Goal: Task Accomplishment & Management: Complete application form

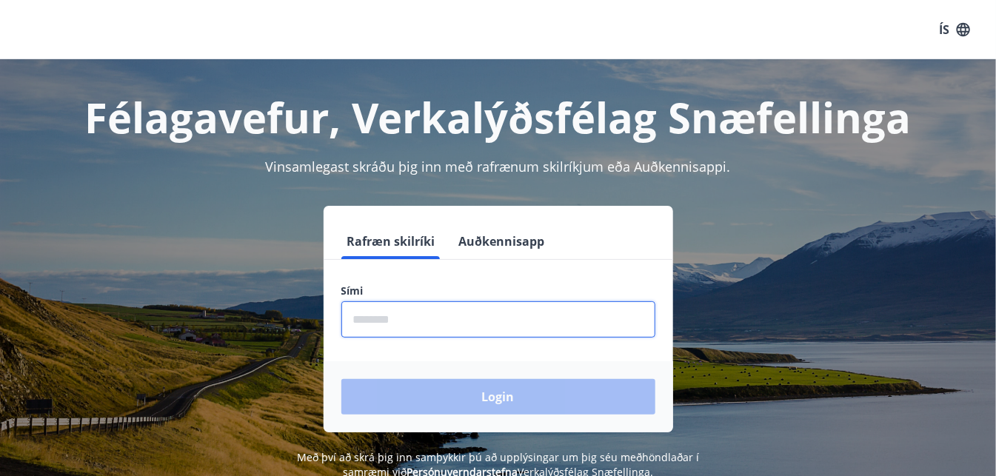
click at [556, 316] on input "phone" at bounding box center [498, 319] width 314 height 36
type input "********"
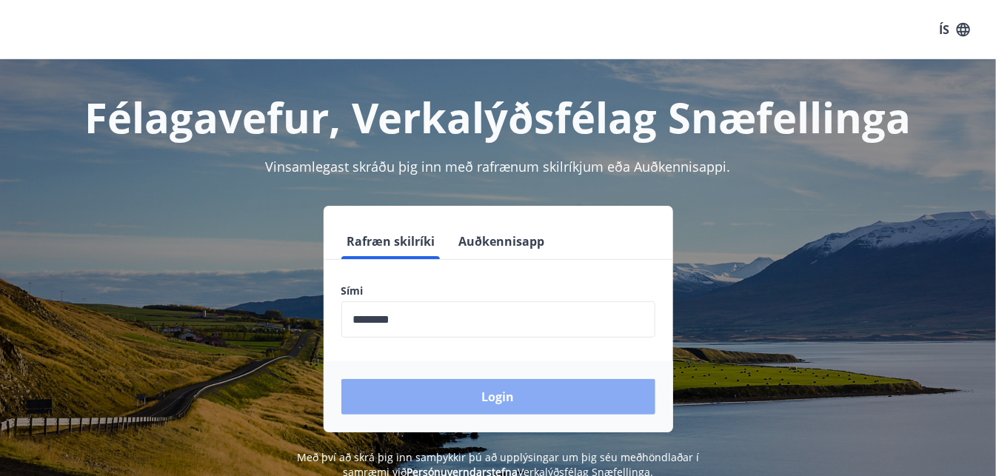
click at [502, 397] on button "Login" at bounding box center [498, 397] width 314 height 36
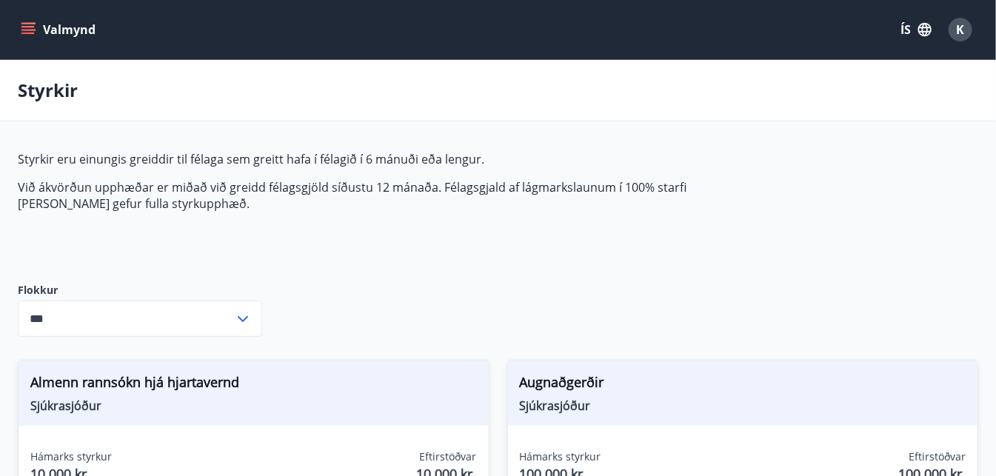
type input "***"
click at [30, 28] on icon "menu" at bounding box center [28, 29] width 15 height 15
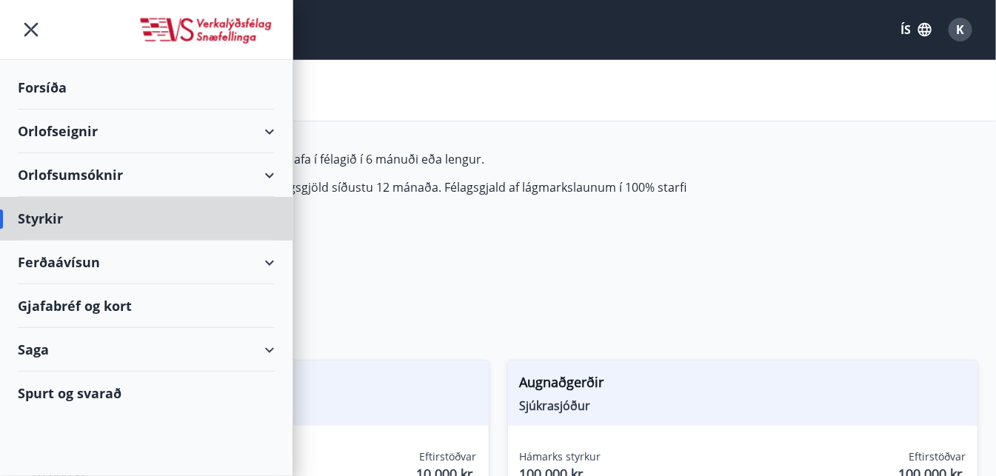
click at [54, 91] on div "Forsíða" at bounding box center [146, 88] width 257 height 44
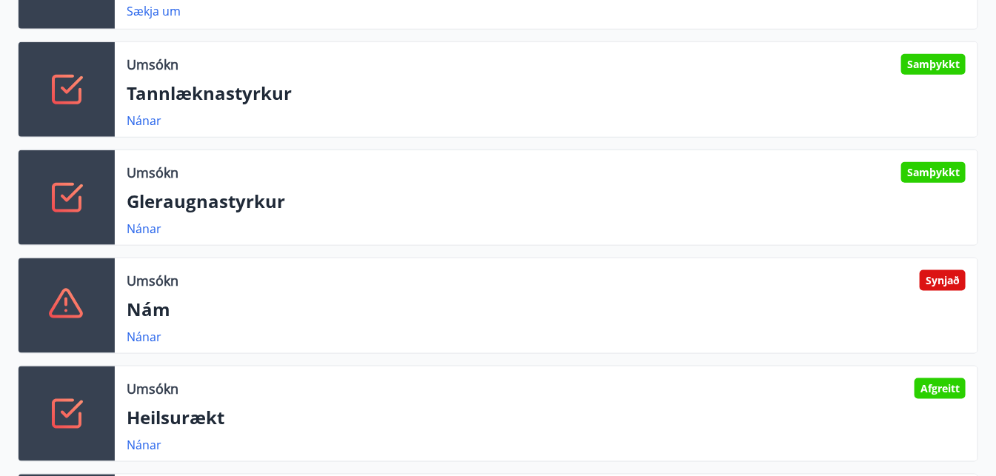
scroll to position [495, 0]
click at [153, 129] on link "Nánar" at bounding box center [144, 121] width 35 height 16
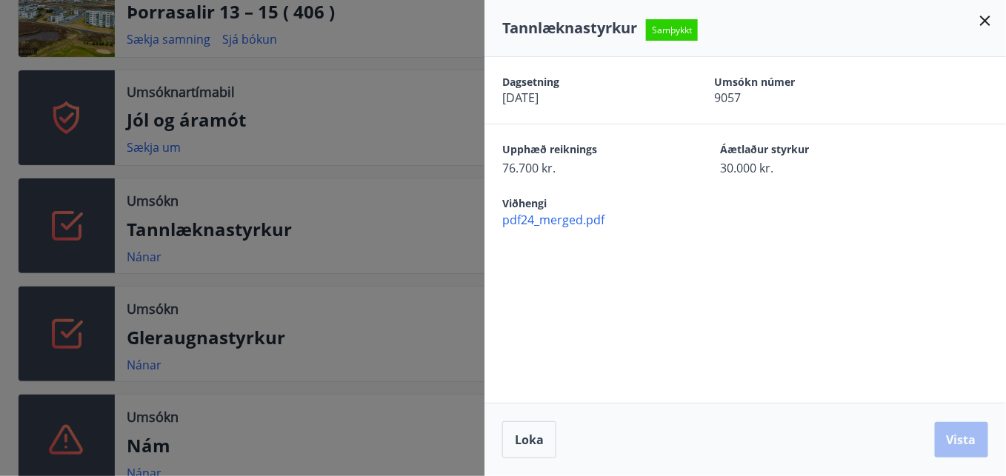
click at [984, 20] on icon at bounding box center [985, 21] width 10 height 10
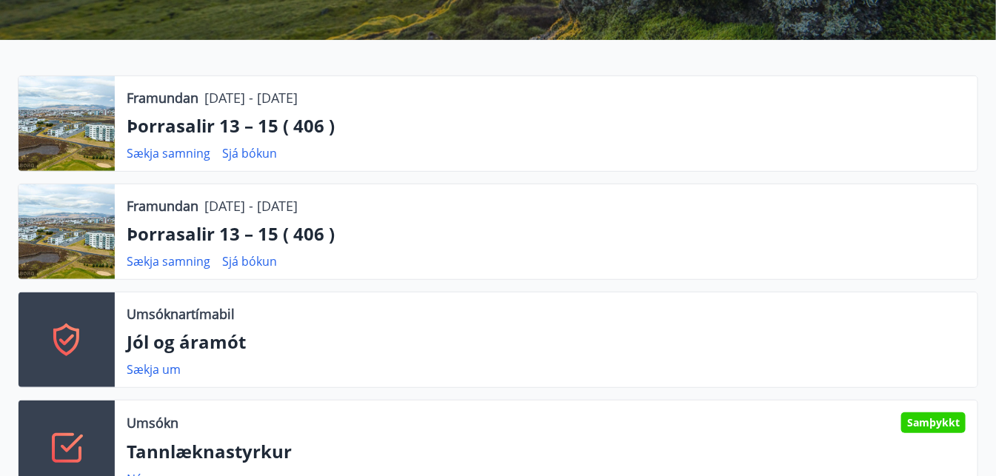
scroll to position [0, 0]
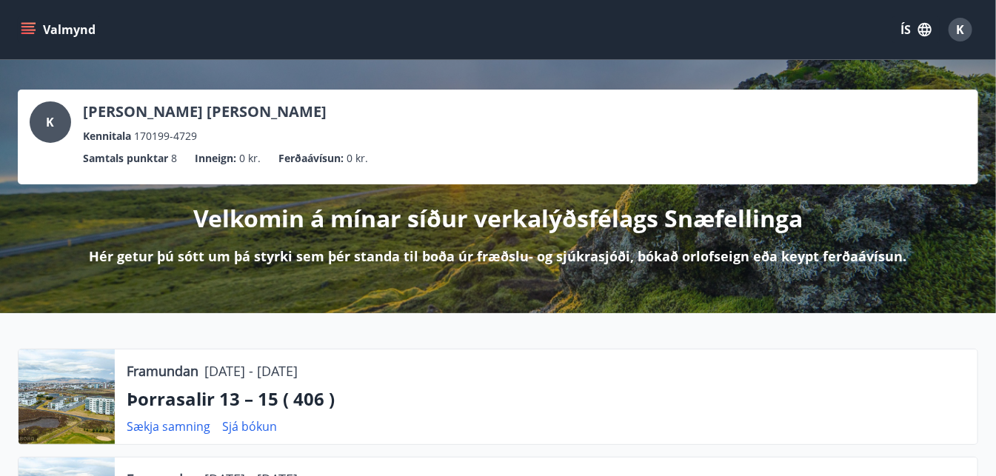
click at [24, 27] on icon "menu" at bounding box center [28, 29] width 15 height 15
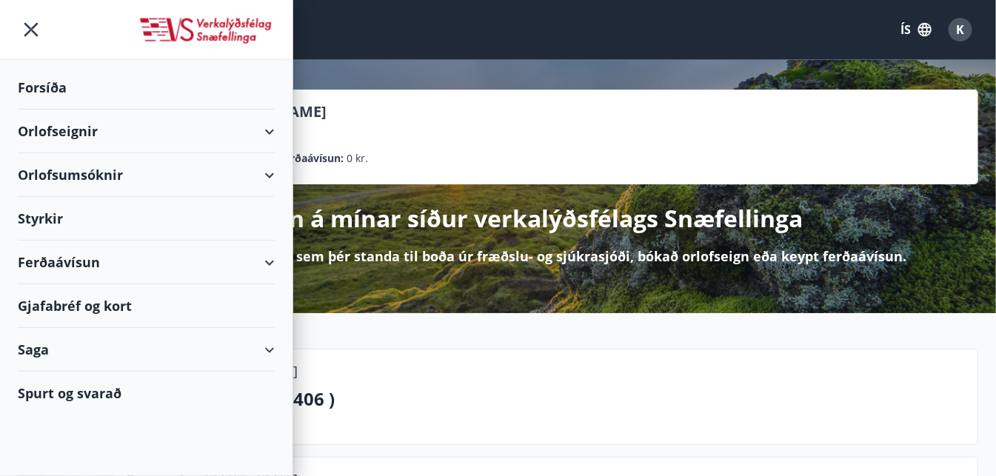
click at [53, 227] on div "Styrkir" at bounding box center [146, 219] width 257 height 44
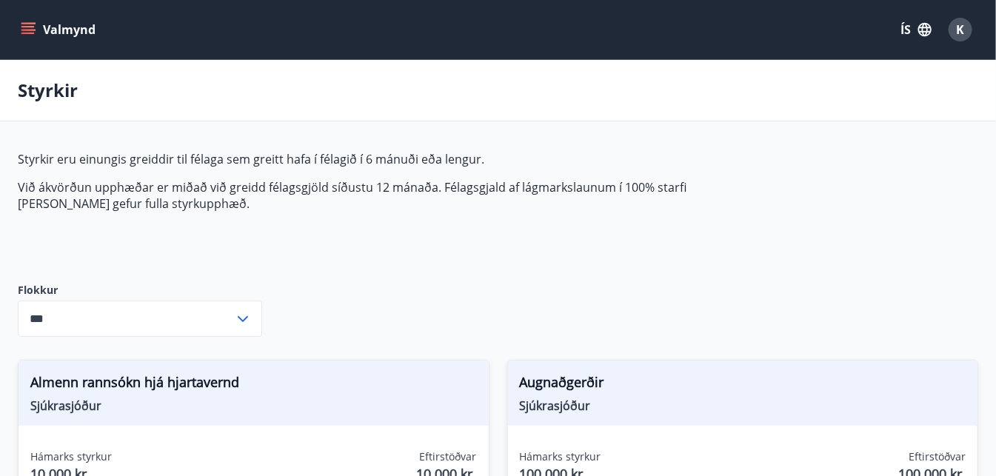
type input "***"
click at [951, 27] on div "K" at bounding box center [961, 30] width 24 height 24
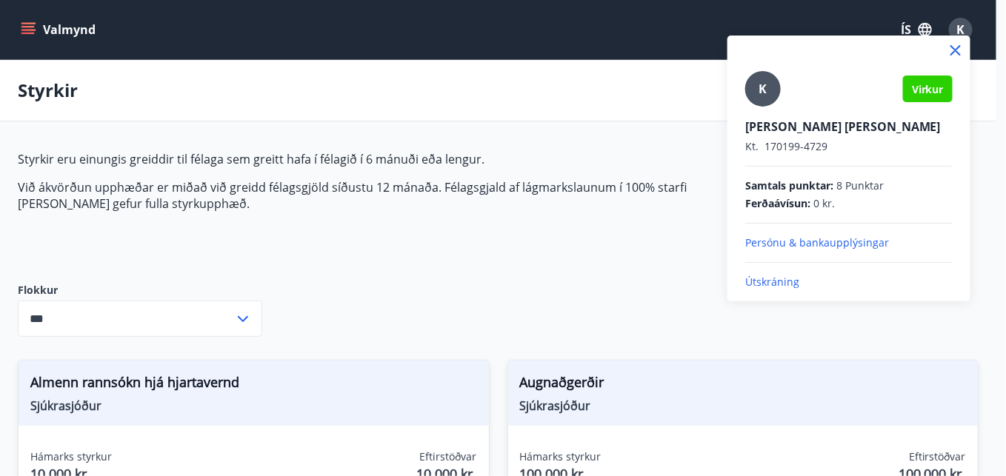
click at [783, 281] on p "Útskráning" at bounding box center [848, 282] width 207 height 15
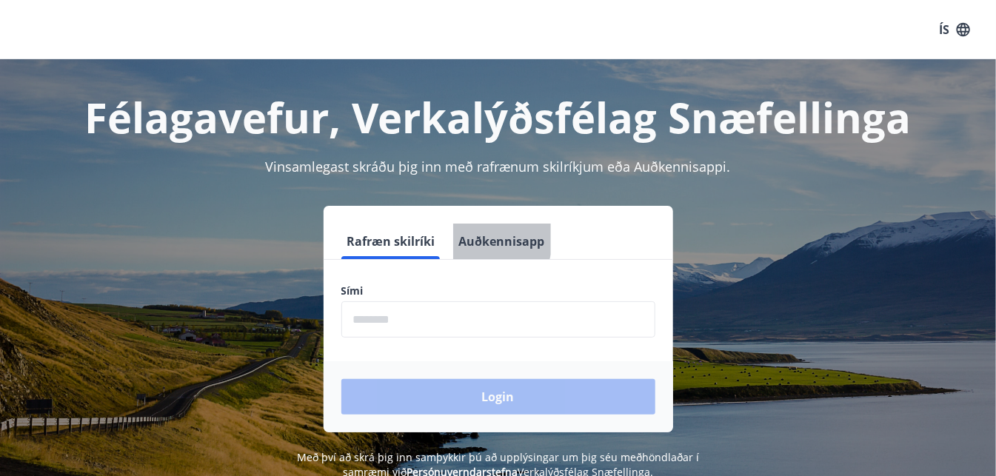
click at [473, 236] on button "Auðkennisapp" at bounding box center [502, 242] width 98 height 36
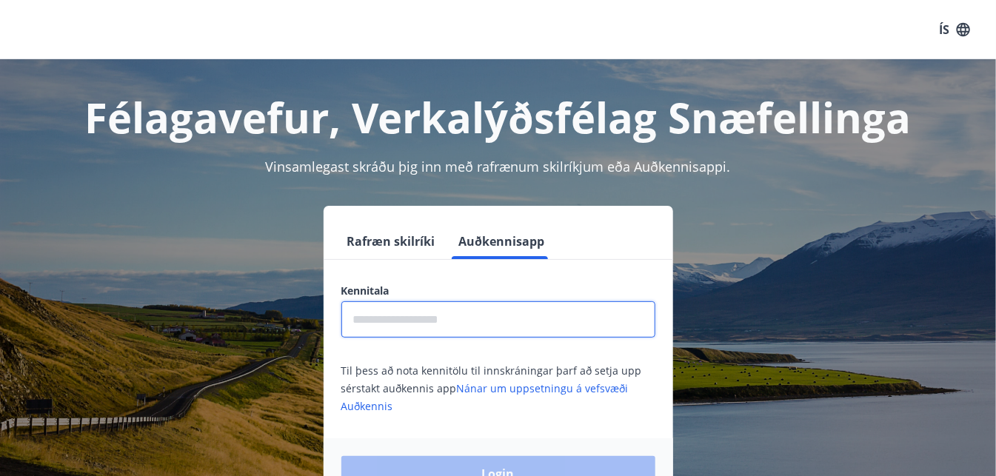
click at [445, 313] on input "text" at bounding box center [498, 319] width 314 height 36
type input "**********"
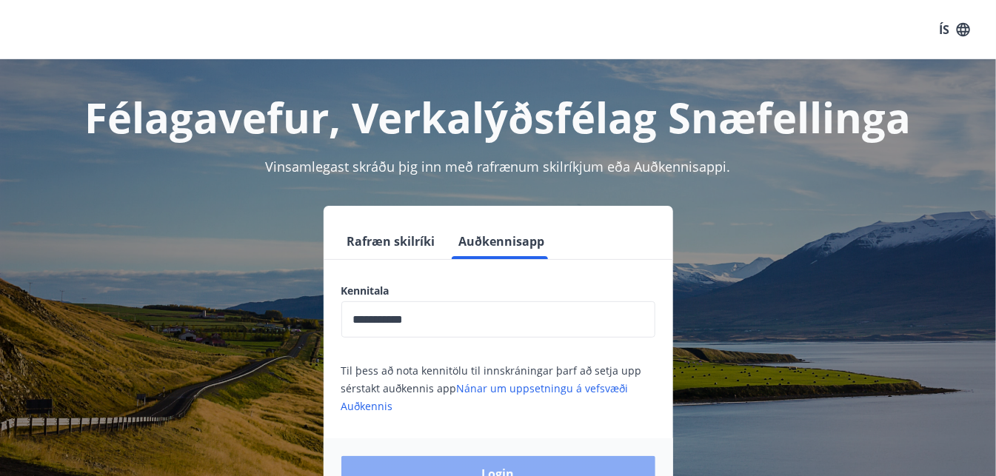
click at [498, 459] on button "Login" at bounding box center [498, 474] width 314 height 36
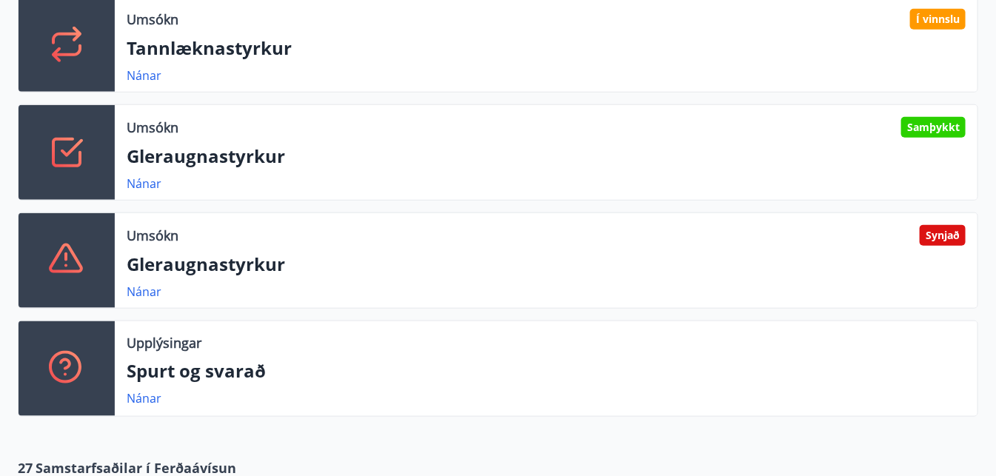
scroll to position [570, 0]
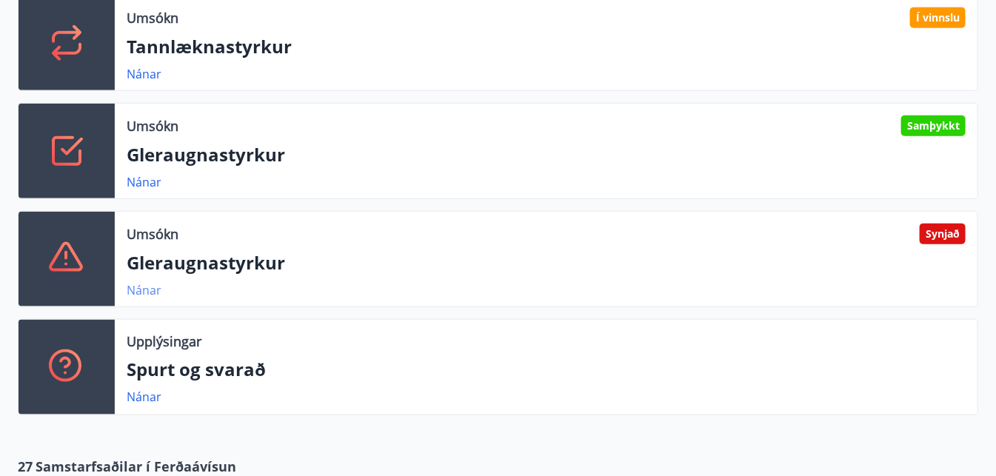
click at [151, 288] on link "Nánar" at bounding box center [144, 290] width 35 height 16
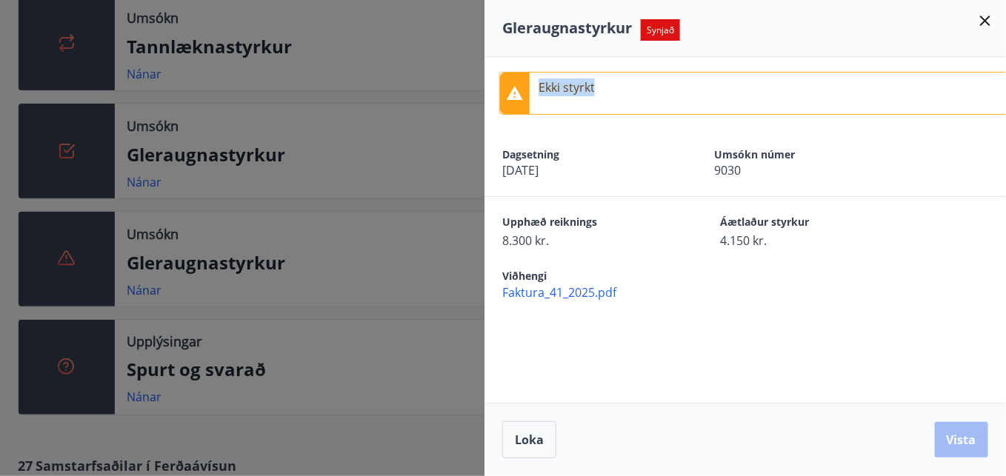
drag, startPoint x: 612, startPoint y: 90, endPoint x: 541, endPoint y: 79, distance: 71.2
click at [541, 79] on div "Ekki styrkt" at bounding box center [759, 93] width 521 height 43
copy p "Ekki styrkt"
click at [595, 290] on span "Faktura_41_2025.pdf" at bounding box center [754, 292] width 504 height 16
click at [981, 27] on icon at bounding box center [985, 21] width 18 height 18
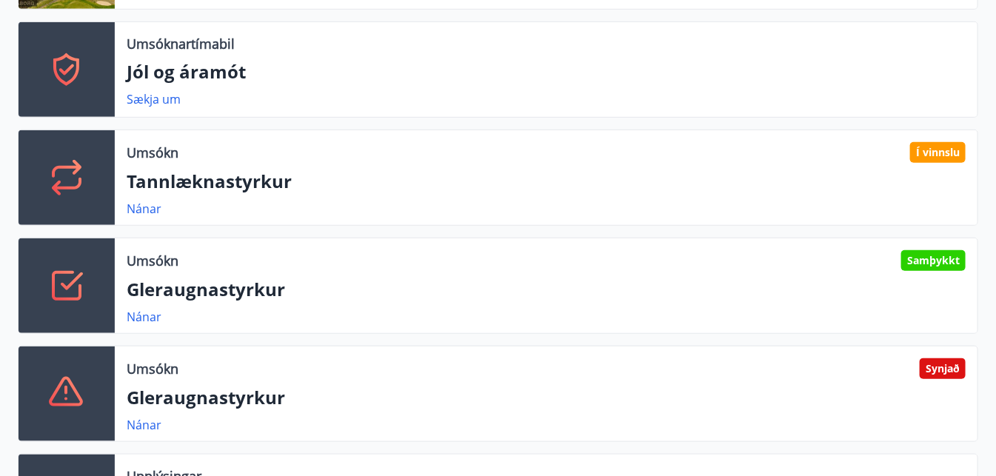
scroll to position [433, 0]
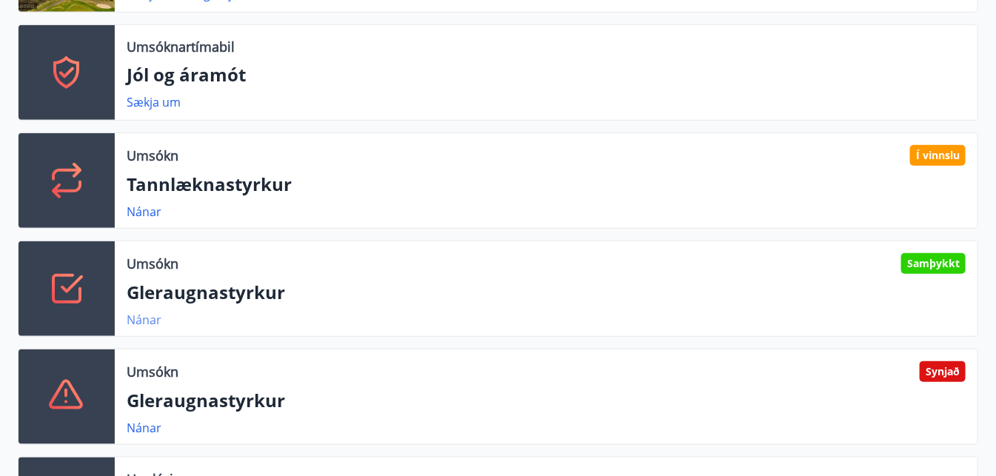
click at [149, 318] on link "Nánar" at bounding box center [144, 320] width 35 height 16
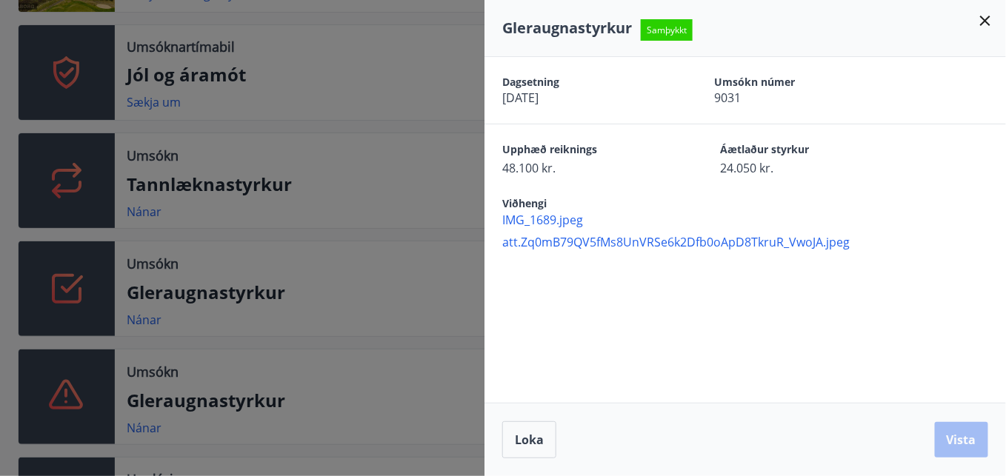
click at [555, 224] on span "IMG_1689.jpeg" at bounding box center [754, 220] width 504 height 16
click at [993, 32] on div "Gleraugnastyrkur Samþykkt" at bounding box center [744, 28] width 521 height 57
click at [986, 27] on icon at bounding box center [985, 21] width 18 height 18
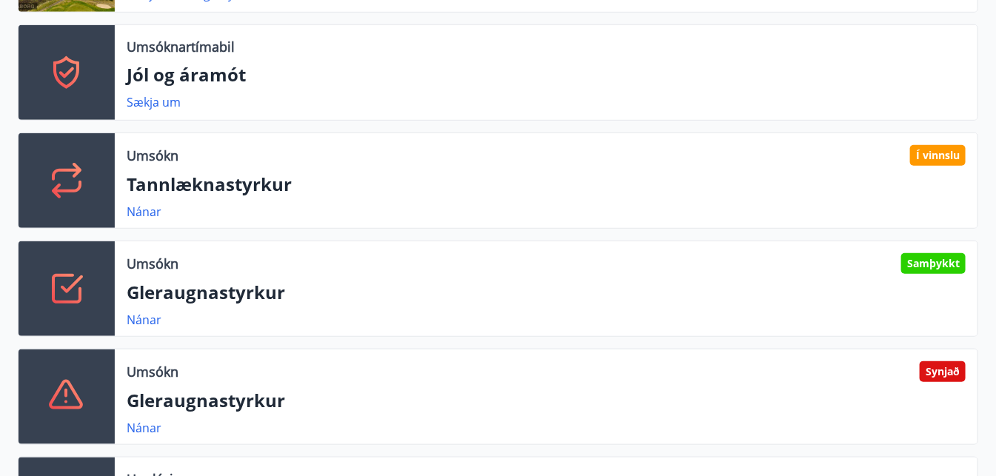
click at [141, 220] on div "Umsókn Í vinnslu Tannlæknastyrkur Nánar" at bounding box center [546, 180] width 863 height 95
click at [149, 213] on link "Nánar" at bounding box center [144, 212] width 35 height 16
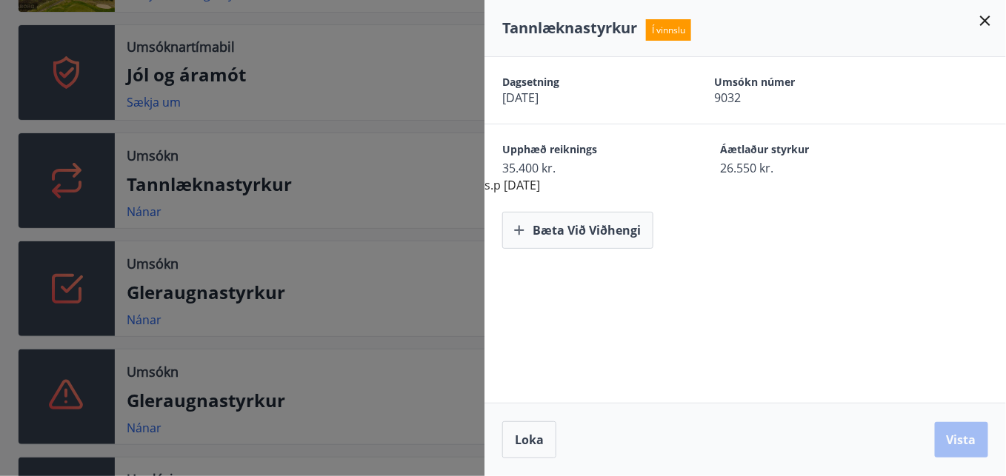
click at [984, 21] on icon at bounding box center [985, 21] width 10 height 10
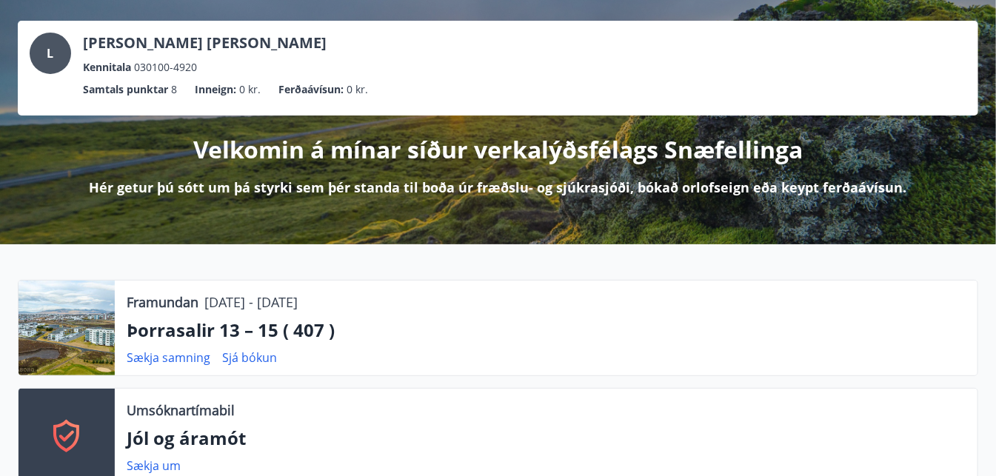
scroll to position [0, 0]
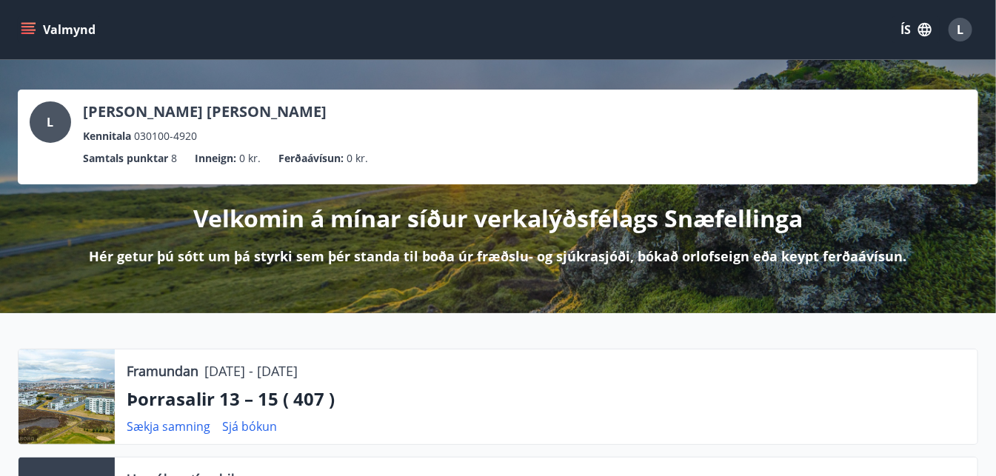
click at [31, 25] on icon "menu" at bounding box center [28, 29] width 15 height 15
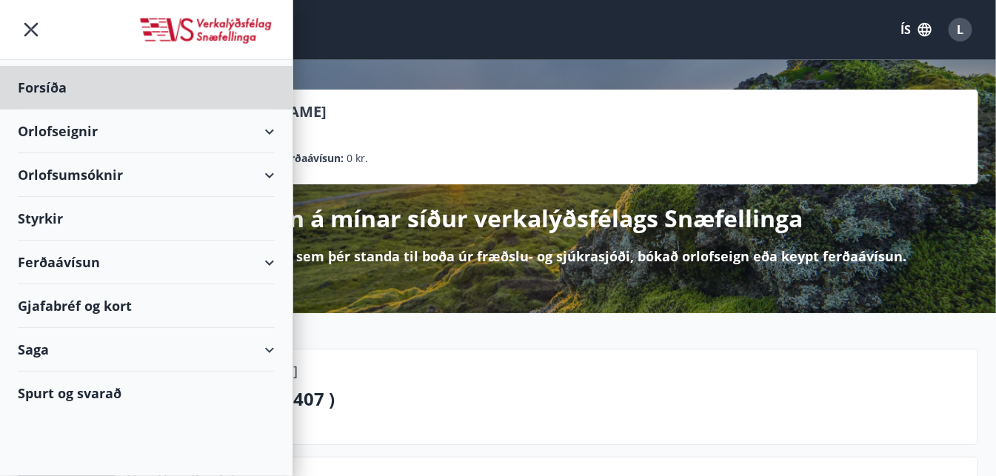
click at [58, 221] on div "Styrkir" at bounding box center [146, 219] width 257 height 44
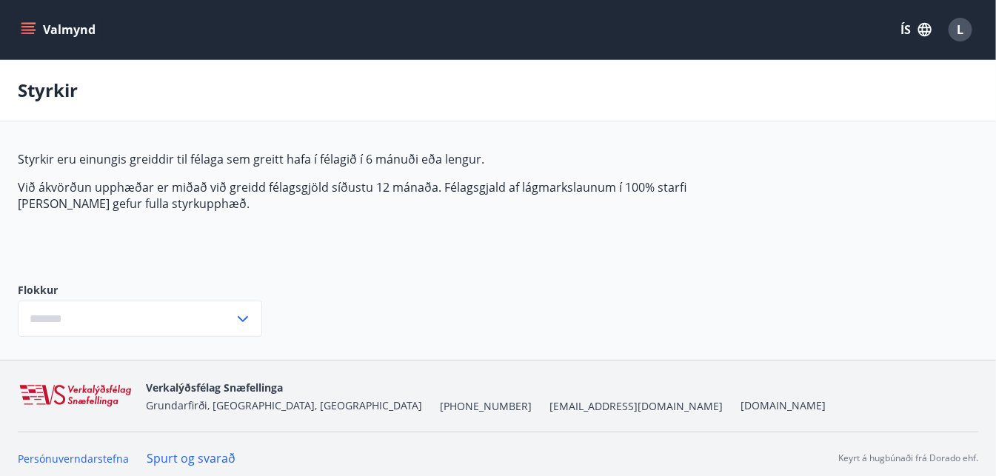
type input "***"
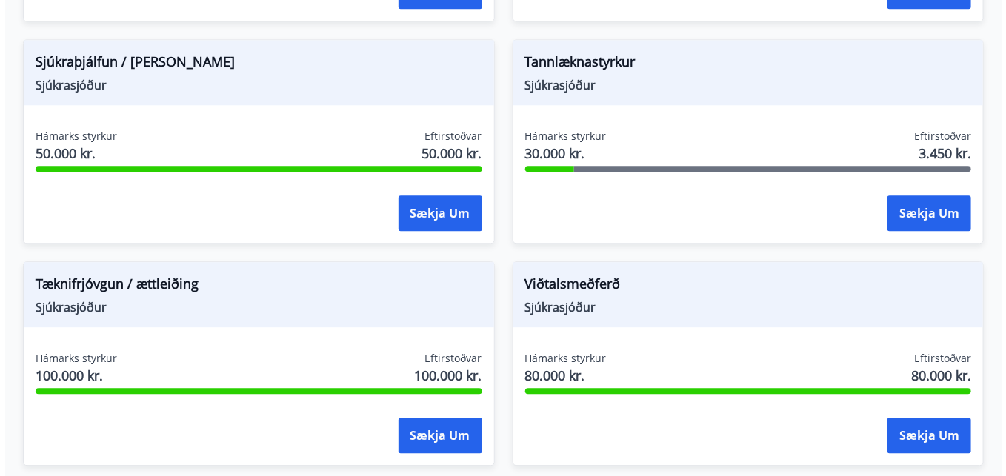
scroll to position [1432, 0]
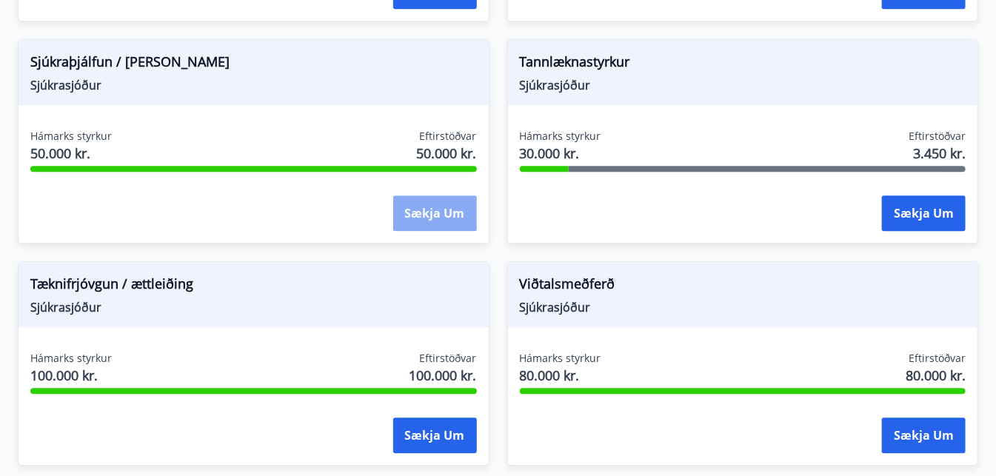
click at [402, 222] on button "Sækja um" at bounding box center [435, 214] width 84 height 36
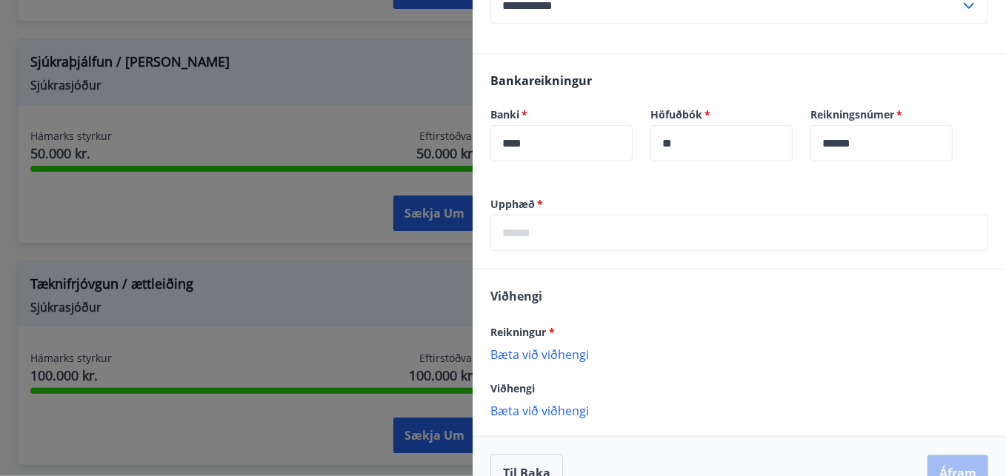
scroll to position [368, 0]
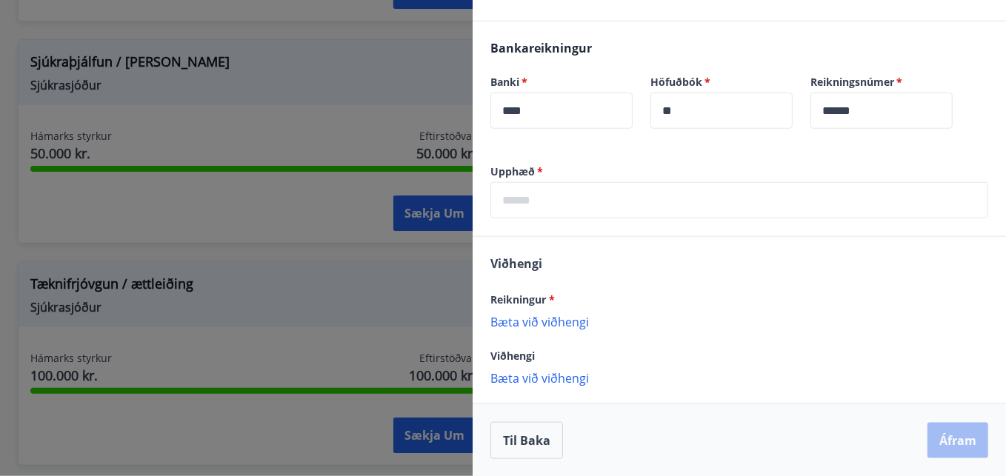
click at [572, 316] on p "Bæta við viðhengi" at bounding box center [739, 321] width 498 height 15
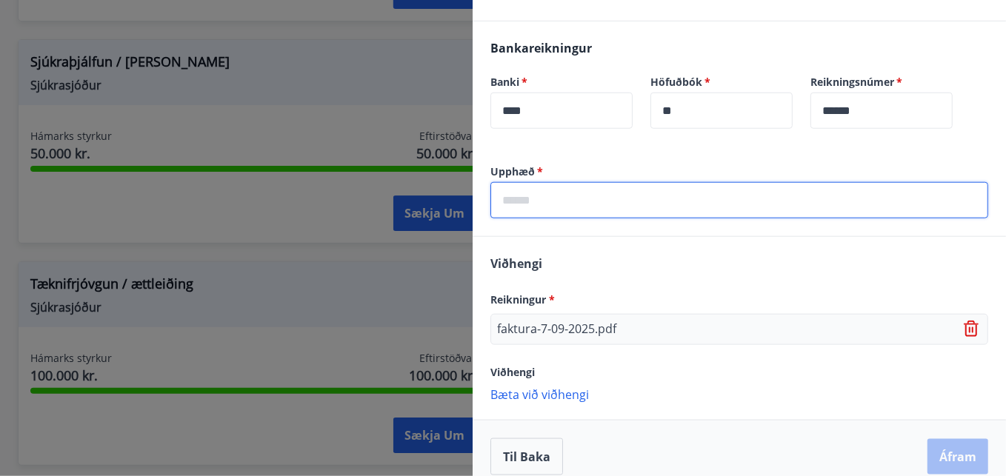
click at [653, 187] on input "text" at bounding box center [739, 200] width 498 height 36
type input "*****"
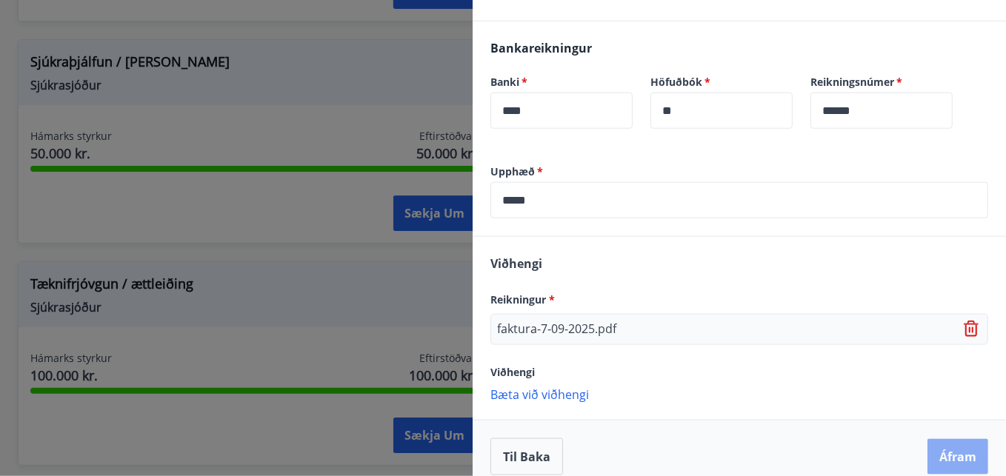
click at [949, 456] on button "Áfram" at bounding box center [957, 457] width 61 height 36
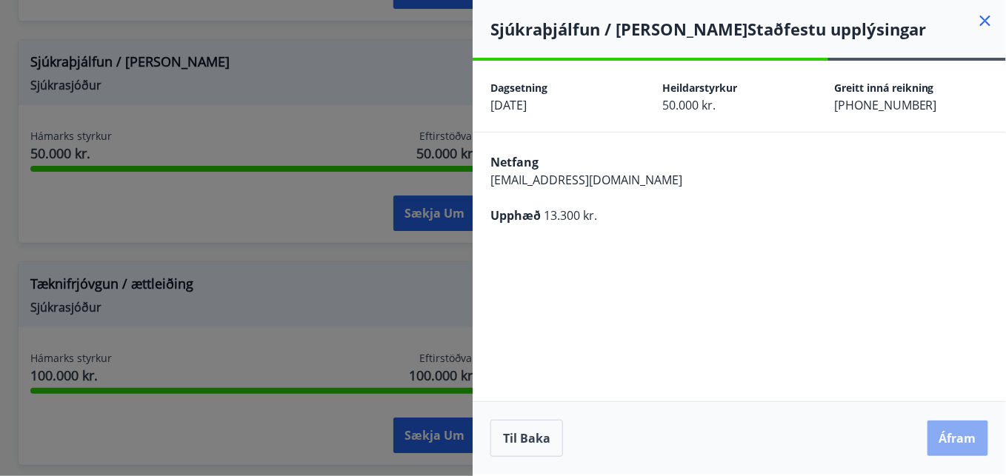
click at [956, 433] on button "Áfram" at bounding box center [957, 439] width 61 height 36
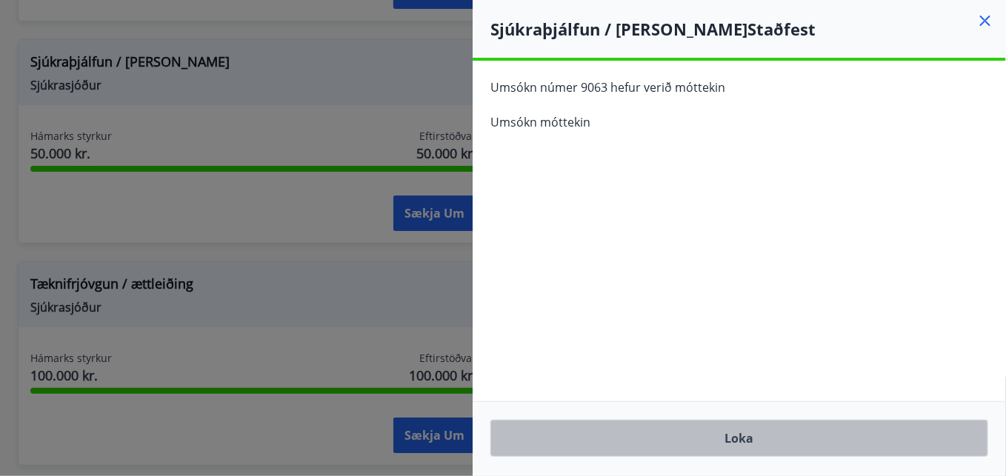
click at [906, 443] on button "Loka" at bounding box center [739, 438] width 498 height 37
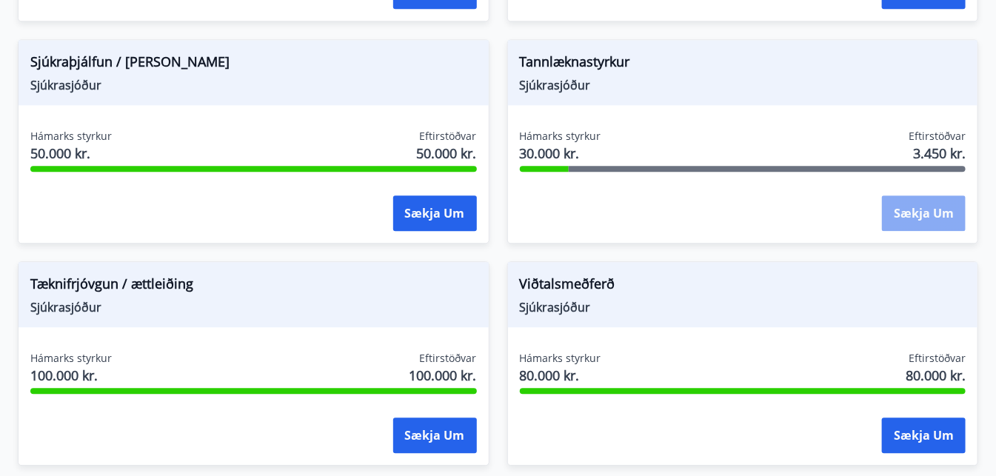
click at [912, 210] on button "Sækja um" at bounding box center [924, 214] width 84 height 36
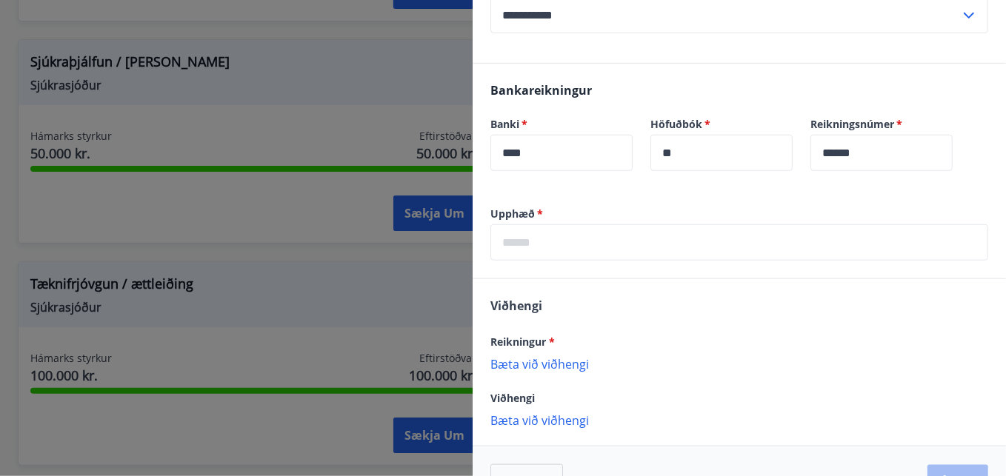
scroll to position [309, 0]
click at [606, 233] on input "text" at bounding box center [739, 242] width 498 height 36
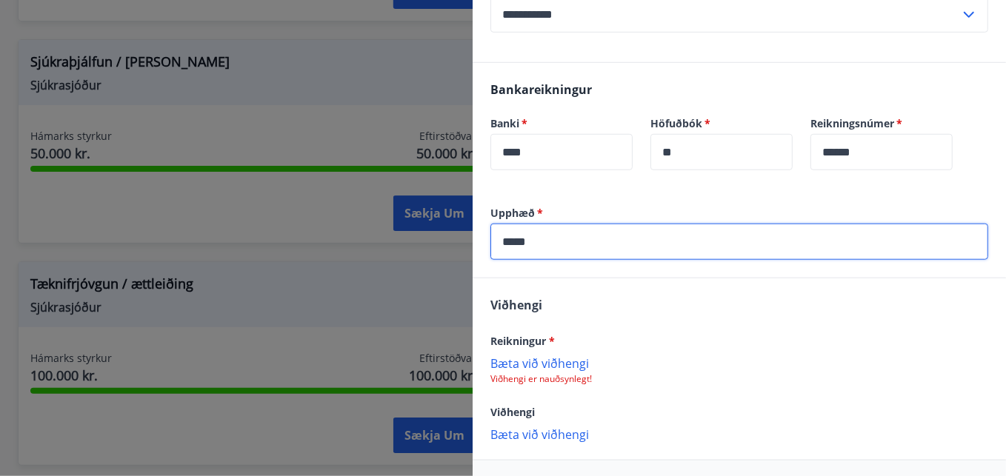
type input "*****"
click at [617, 295] on div "Viðhengi Reikningur * [PERSON_NAME] við viðhengi Viðhengi er nauðsynlegt! Viðhe…" at bounding box center [739, 368] width 533 height 181
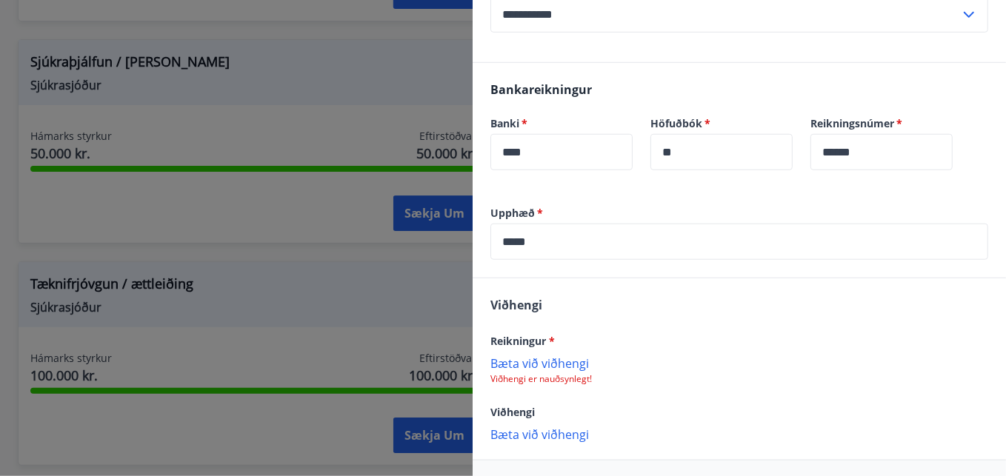
click at [567, 367] on p "Bæta við viðhengi" at bounding box center [739, 363] width 498 height 15
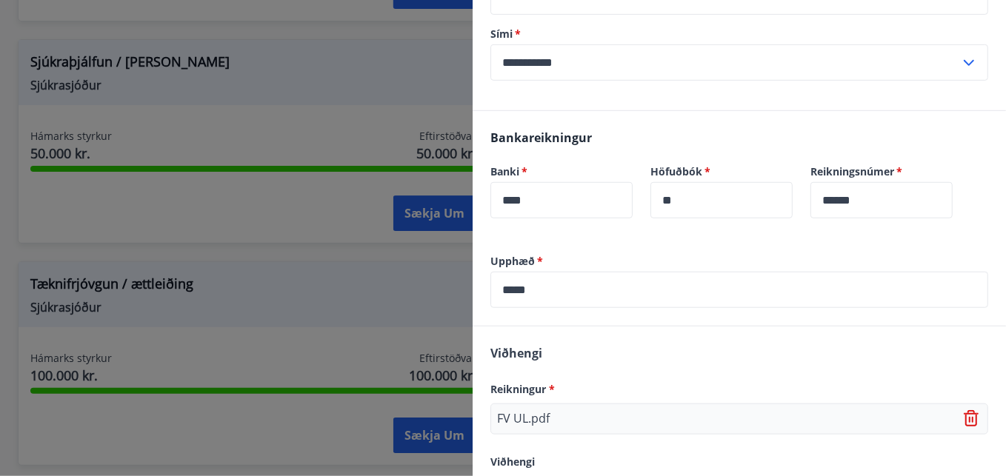
scroll to position [366, 0]
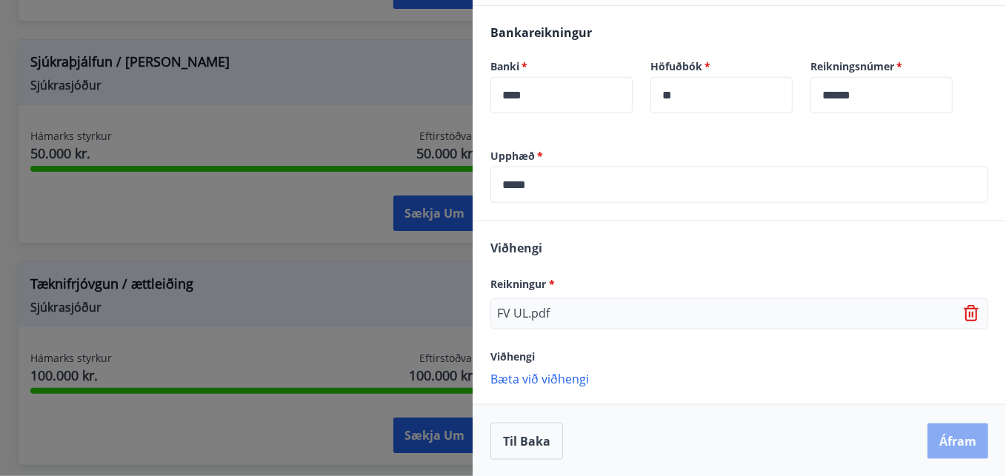
click at [946, 437] on button "Áfram" at bounding box center [957, 442] width 61 height 36
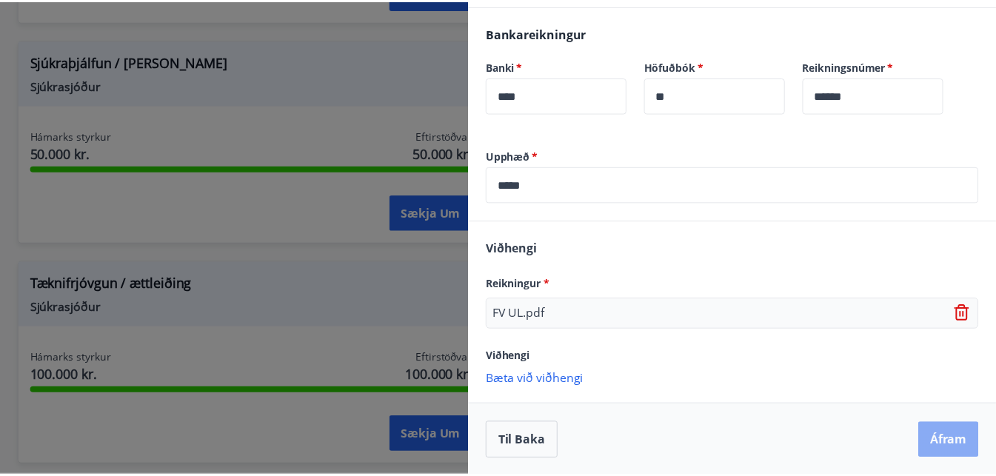
scroll to position [0, 0]
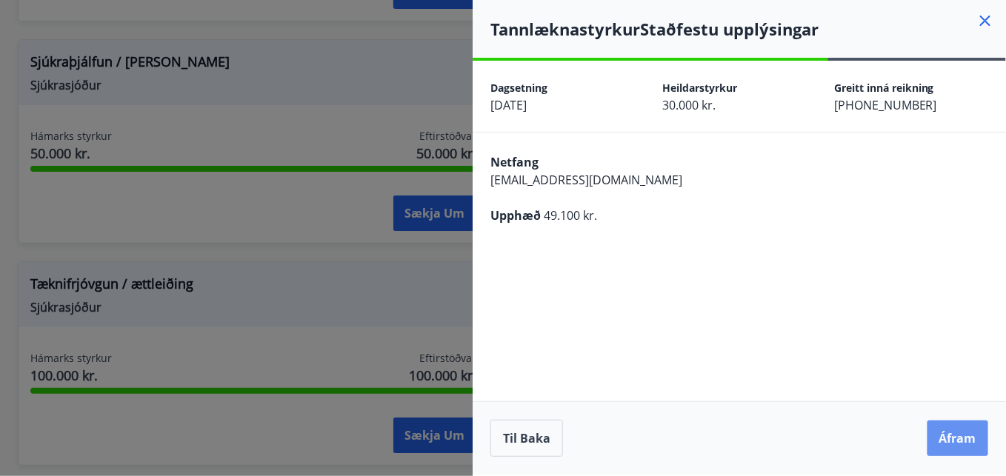
click at [946, 437] on button "Áfram" at bounding box center [957, 439] width 61 height 36
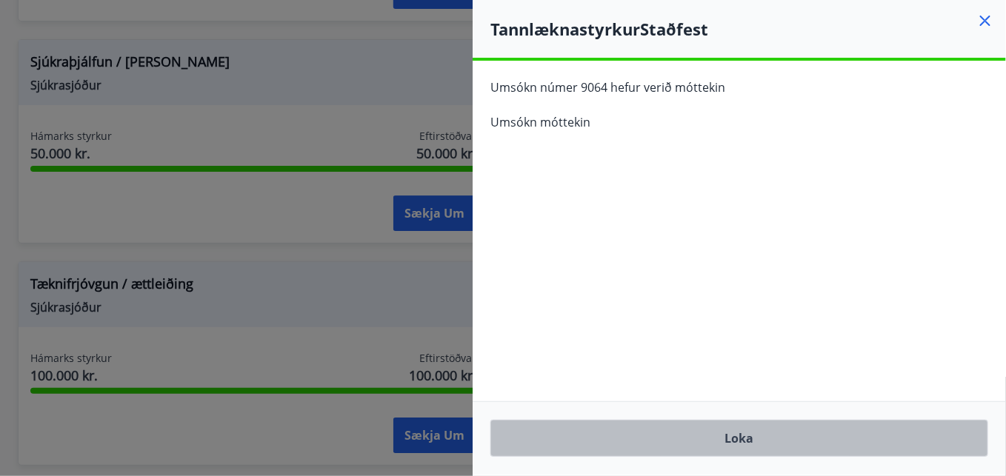
click at [867, 445] on button "Loka" at bounding box center [739, 438] width 498 height 37
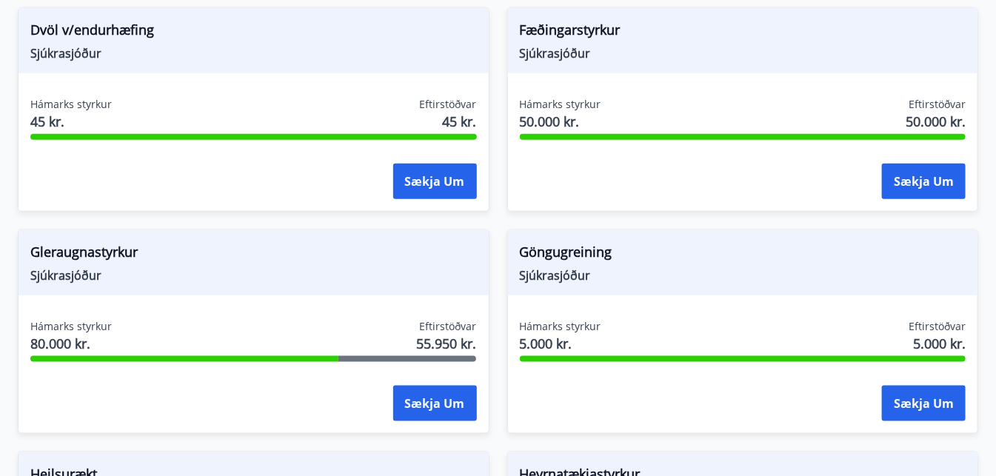
scroll to position [564, 0]
